Goal: Information Seeking & Learning: Learn about a topic

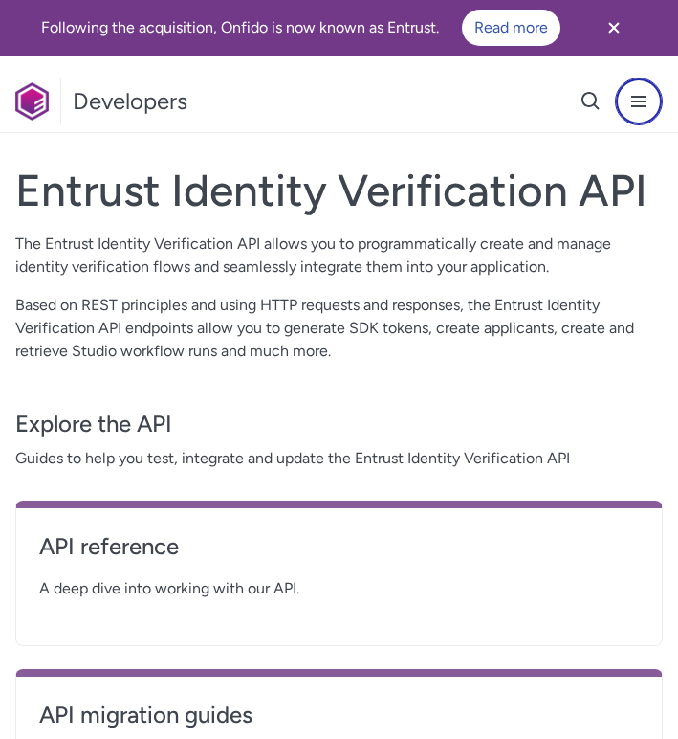
click at [637, 109] on icon "Open navigation menu button" at bounding box center [639, 101] width 23 height 23
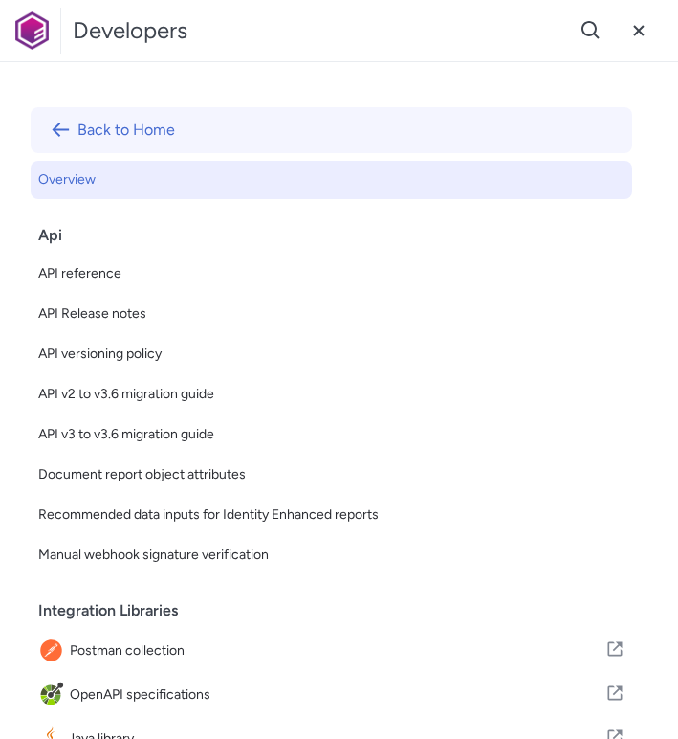
click at [96, 125] on link "Back to Home" at bounding box center [332, 130] width 602 height 46
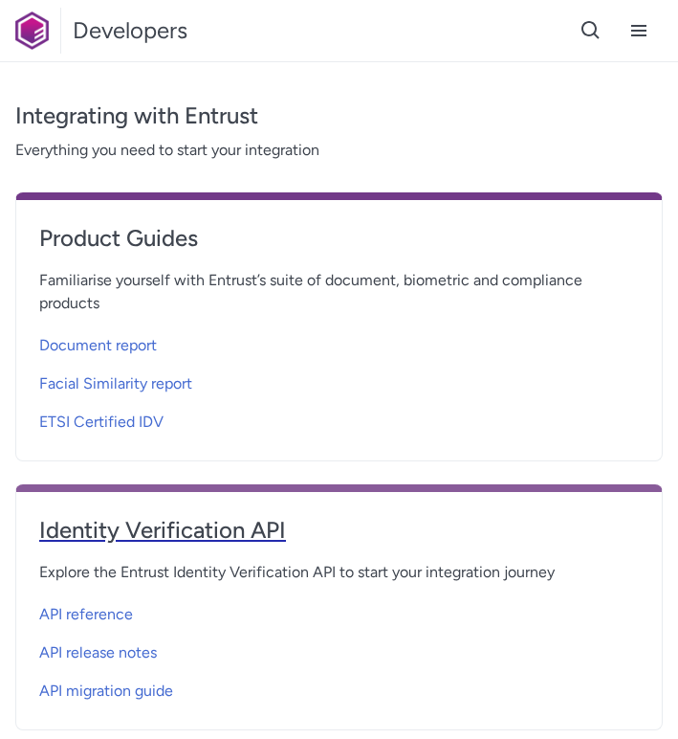
scroll to position [650, 0]
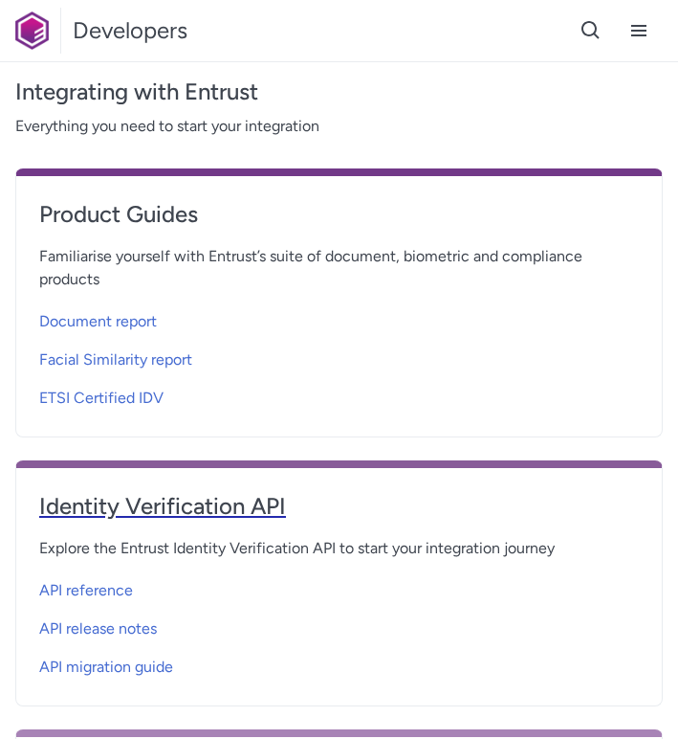
click at [151, 519] on h4 "Identity Verification API" at bounding box center [339, 506] width 600 height 31
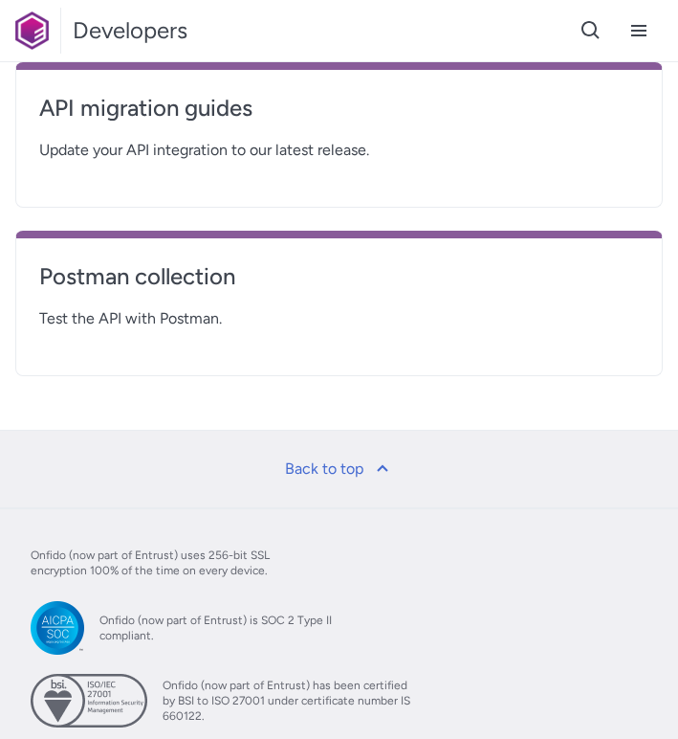
scroll to position [606, 0]
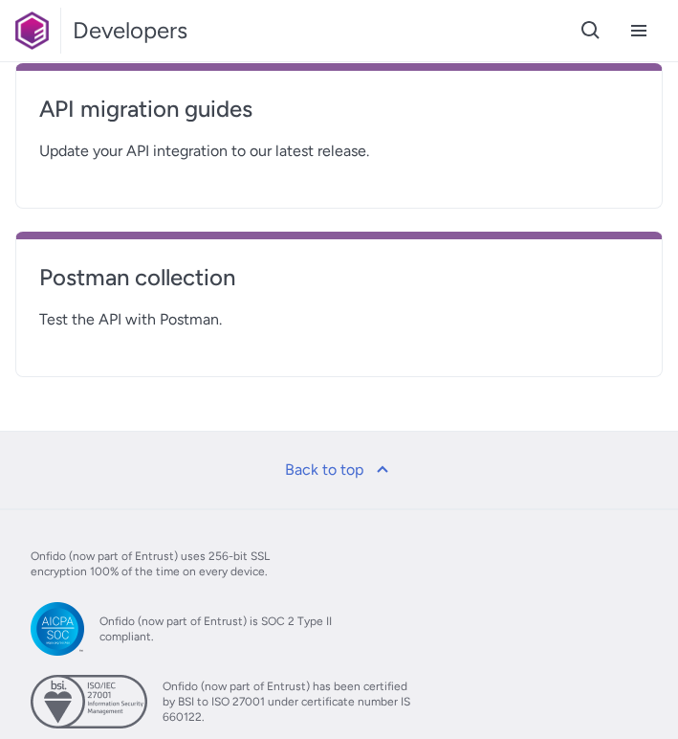
click at [286, 344] on div "Postman collection Test the API with Postman." at bounding box center [339, 304] width 648 height 145
click at [205, 272] on h4 "Postman collection" at bounding box center [339, 277] width 600 height 31
